Goal: Information Seeking & Learning: Learn about a topic

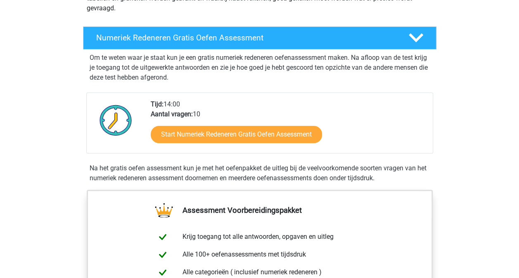
scroll to position [142, 0]
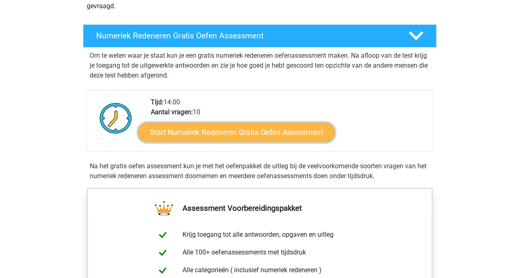
click at [175, 138] on link "Start Numeriek Redeneren Gratis Oefen Assessment" at bounding box center [236, 132] width 197 height 20
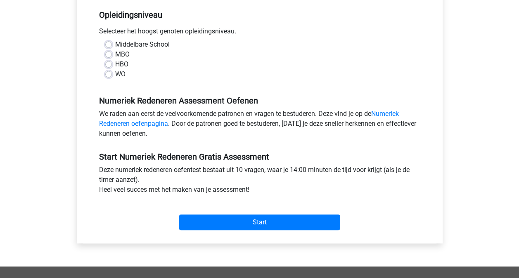
scroll to position [125, 0]
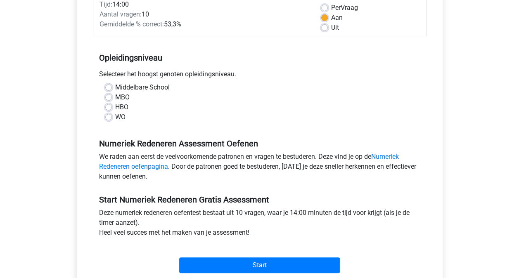
click at [115, 89] on label "Middelbare School" at bounding box center [142, 88] width 54 height 10
click at [107, 89] on input "Middelbare School" at bounding box center [108, 87] width 7 height 8
radio input "true"
click at [115, 117] on label "WO" at bounding box center [120, 117] width 10 height 10
click at [111, 117] on input "WO" at bounding box center [108, 116] width 7 height 8
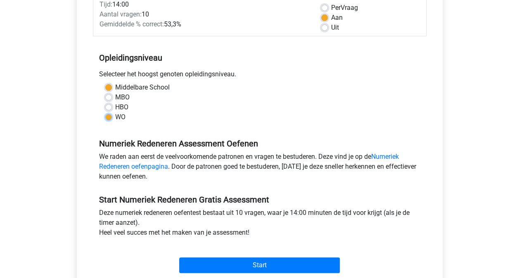
radio input "true"
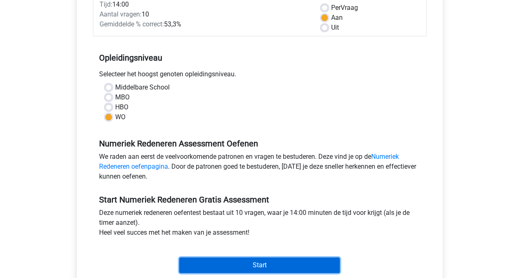
click at [244, 271] on input "Start" at bounding box center [259, 266] width 161 height 16
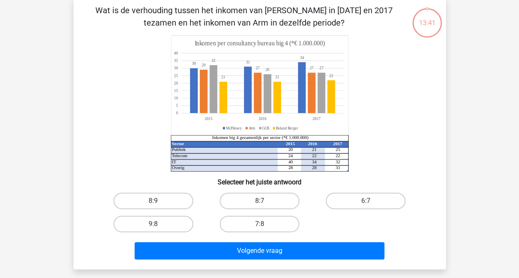
scroll to position [40, 0]
